Goal: Information Seeking & Learning: Learn about a topic

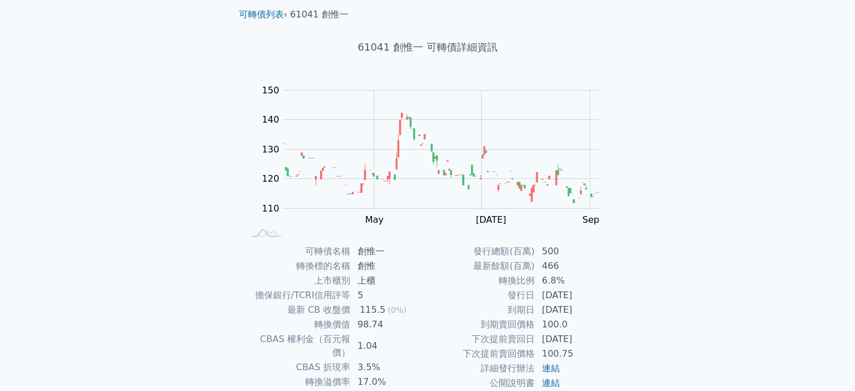
scroll to position [112, 0]
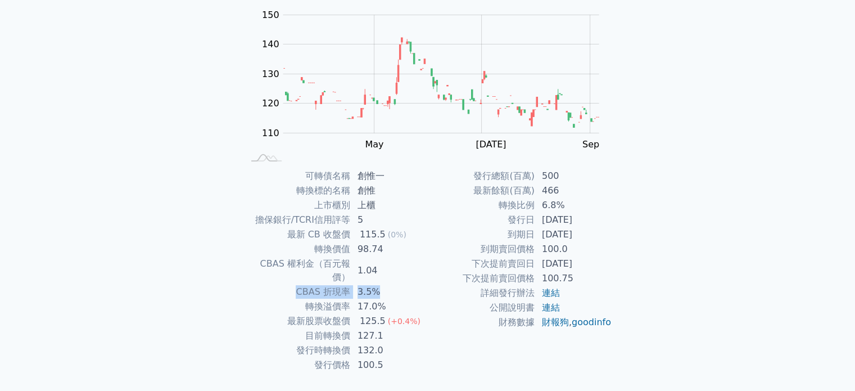
drag, startPoint x: 387, startPoint y: 274, endPoint x: 296, endPoint y: 276, distance: 91.1
click at [296, 285] on tr "CBAS 折現率 3.5%" at bounding box center [336, 292] width 184 height 15
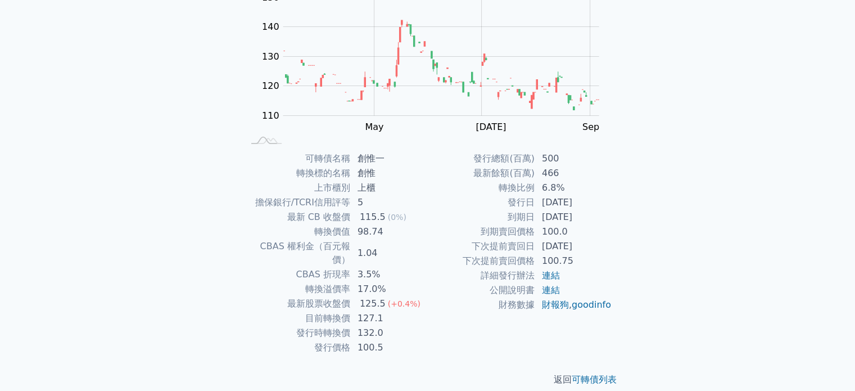
click at [296, 203] on td "擔保銀行/TCRI信用評等" at bounding box center [297, 202] width 107 height 15
drag, startPoint x: 296, startPoint y: 204, endPoint x: 348, endPoint y: 204, distance: 52.3
click at [348, 204] on td "擔保銀行/TCRI信用評等" at bounding box center [297, 202] width 107 height 15
